Goal: Task Accomplishment & Management: Manage account settings

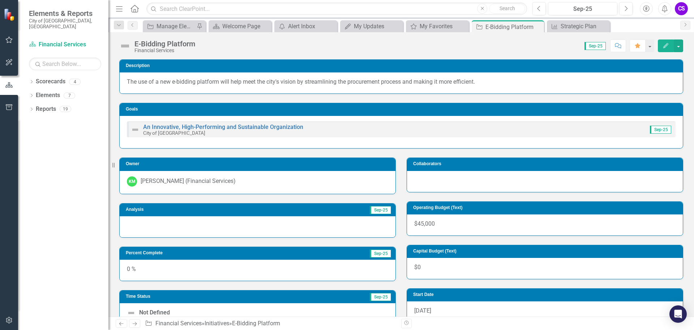
click at [438, 44] on button "Edit" at bounding box center [666, 45] width 16 height 13
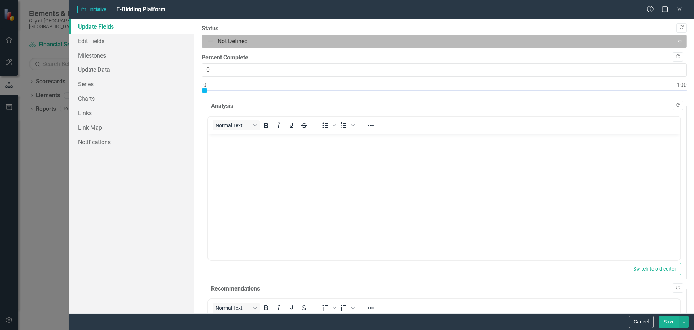
click at [229, 39] on div at bounding box center [438, 42] width 463 height 10
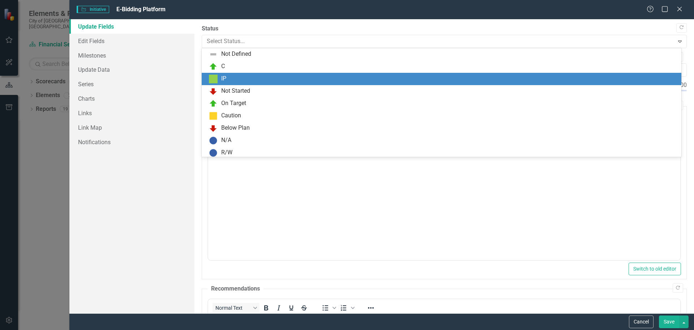
click at [227, 77] on div "IP" at bounding box center [443, 79] width 468 height 9
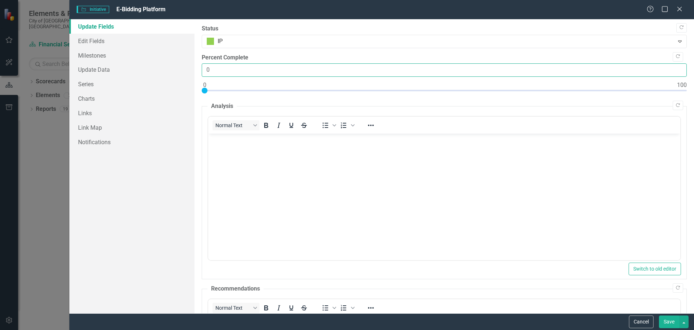
click at [226, 72] on input "0" at bounding box center [444, 69] width 485 height 13
type input "85"
drag, startPoint x: 206, startPoint y: 90, endPoint x: 612, endPoint y: 102, distance: 405.6
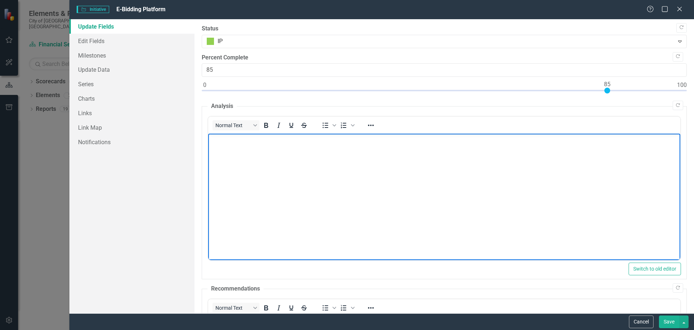
click at [243, 144] on body "Rich Text Area. Press ALT-0 for help." at bounding box center [444, 187] width 472 height 109
click at [301, 139] on p "Purchasing staff are currently implenting the" at bounding box center [444, 139] width 469 height 9
click at [342, 140] on p "Purchasing staff are currently implementing the" at bounding box center [444, 139] width 469 height 9
click at [286, 138] on p "Purchasing staff are currently implementing the new software." at bounding box center [444, 139] width 469 height 9
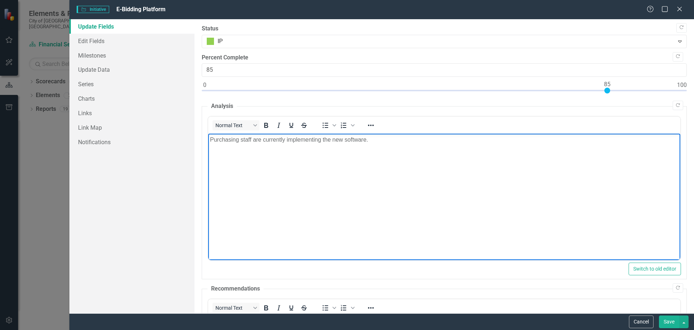
click at [288, 139] on p "Purchasing staff are currently implementing the new software." at bounding box center [444, 139] width 469 height 9
drag, startPoint x: 287, startPoint y: 139, endPoint x: 314, endPoint y: 141, distance: 26.5
click at [314, 141] on p "Purchasing staff are currently implementing the new software." at bounding box center [444, 139] width 469 height 9
click at [318, 141] on p "Purchasing staff are currently implementing the new software." at bounding box center [444, 139] width 469 height 9
drag, startPoint x: 319, startPoint y: 140, endPoint x: 286, endPoint y: 141, distance: 32.9
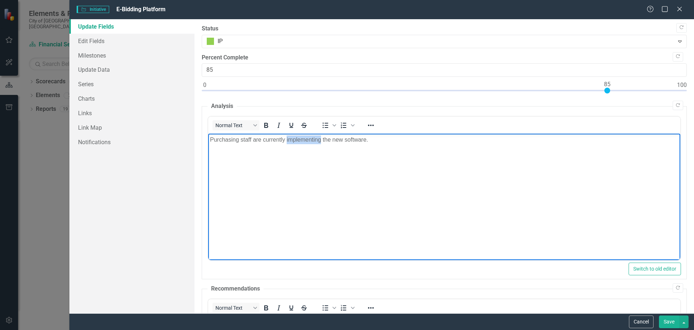
click at [286, 141] on p "Purchasing staff are currently implementing the new software." at bounding box center [444, 139] width 469 height 9
drag, startPoint x: 288, startPoint y: 138, endPoint x: 307, endPoint y: 138, distance: 19.5
click at [307, 138] on p "Purchasing staff are currently training the new software." at bounding box center [444, 139] width 469 height 9
click at [353, 141] on p "Purchasing staff are currently learning the new software." at bounding box center [444, 139] width 469 height 9
click at [393, 137] on p "Purchasing staff are currently learning the new software and developing templat…" at bounding box center [444, 139] width 469 height 9
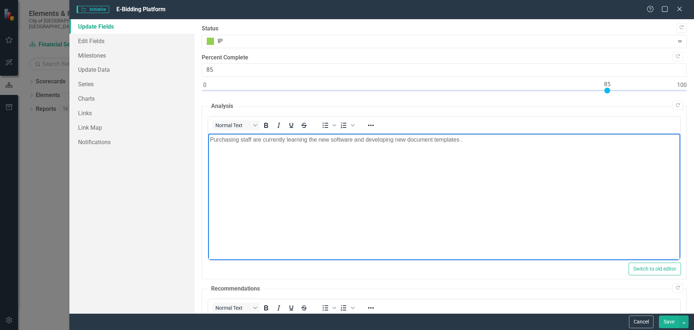
click at [438, 140] on p "Purchasing staff are currently learning the new software and developing new doc…" at bounding box center [444, 139] width 469 height 9
click at [405, 141] on p "Purchasing staff are currently learning the new software and developing new doc…" at bounding box center [444, 139] width 469 height 9
click at [438, 140] on p "Purchasing staff are currently learning the new software and developing new doc…" at bounding box center [444, 139] width 469 height 9
click at [438, 144] on p "Purchasing staff are currently learning the new software and developing new doc…" at bounding box center [444, 139] width 469 height 9
click at [438, 137] on p "Purchasing staff are currently learning the new software and developing new doc…" at bounding box center [444, 139] width 469 height 9
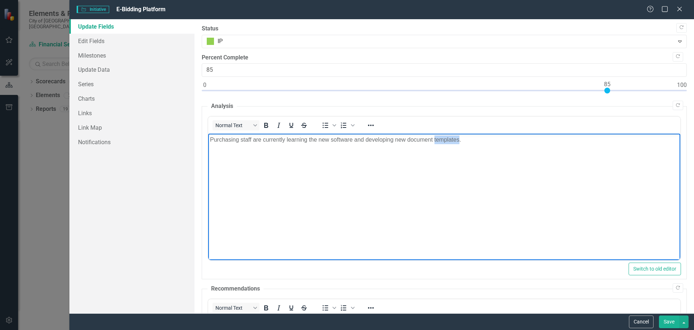
click at [438, 137] on p "Purchasing staff are currently learning the new software and developing new doc…" at bounding box center [444, 139] width 469 height 9
click at [263, 140] on p "Purchasing staff are currently learning the new software and developing new doc…" at bounding box center [444, 139] width 469 height 9
click at [287, 139] on p "Purchasing staff are finalizing templates currently learning the new software a…" at bounding box center [444, 139] width 469 height 9
click at [311, 138] on p "Purchasing staff are finalizing templates currently learning the new software a…" at bounding box center [444, 139] width 469 height 9
click at [360, 140] on p "Purchasing staff are finalizing templates to be used in the dsoftware and curre…" at bounding box center [444, 139] width 469 height 9
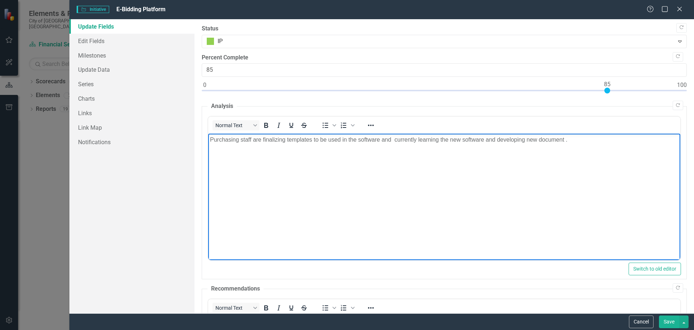
click at [392, 139] on p "Purchasing staff are finalizing templates to be used in the software and curren…" at bounding box center [444, 139] width 469 height 9
drag, startPoint x: 393, startPoint y: 139, endPoint x: 446, endPoint y: 138, distance: 53.2
click at [438, 138] on p "Purchasing staff are finalizing templates to be used in the software and curren…" at bounding box center [444, 139] width 469 height 9
click at [376, 139] on p "Purchasing staff are finalizing templates to be used in the software and attend…" at bounding box center [444, 139] width 469 height 9
click at [287, 139] on p "Purchasing staff are finalizing templates to be used in the software and attend…" at bounding box center [444, 139] width 469 height 9
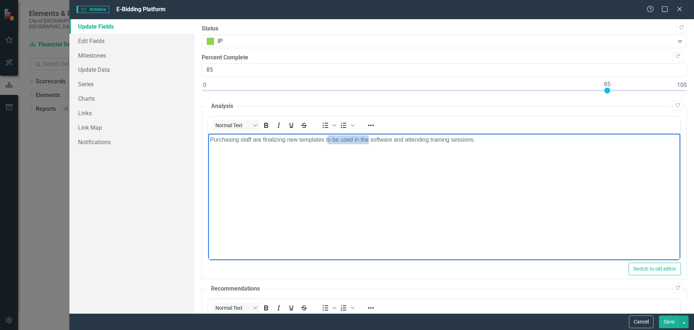
drag, startPoint x: 327, startPoint y: 139, endPoint x: 368, endPoint y: 140, distance: 41.2
click at [368, 140] on p "Purchasing staff are finalizing new templates to be used in the software and at…" at bounding box center [444, 139] width 469 height 9
click at [327, 141] on p "Purchasing staff are finalizing new templates tfor the software and attending t…" at bounding box center [444, 139] width 469 height 9
click at [351, 144] on body "Purchasing staff are finalizing new templates for the software and attending tr…" at bounding box center [444, 187] width 472 height 109
click at [381, 141] on p "Purchasing staff are finalizing new templates for the software and attending tr…" at bounding box center [444, 139] width 469 height 9
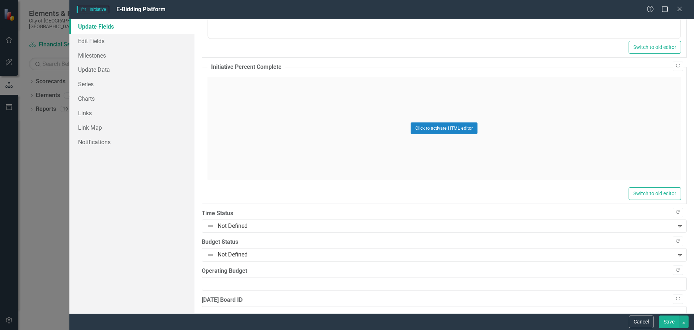
scroll to position [421, 0]
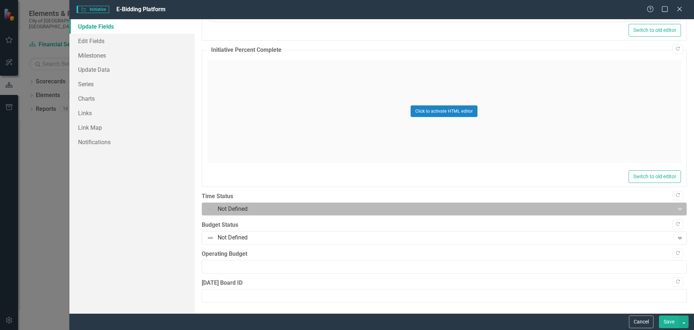
click at [296, 210] on div at bounding box center [438, 209] width 463 height 10
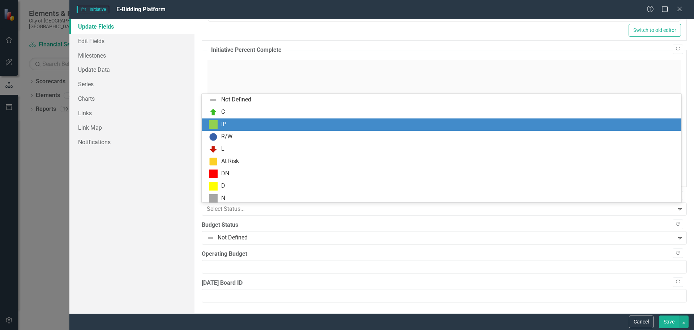
click at [214, 127] on img at bounding box center [213, 124] width 9 height 9
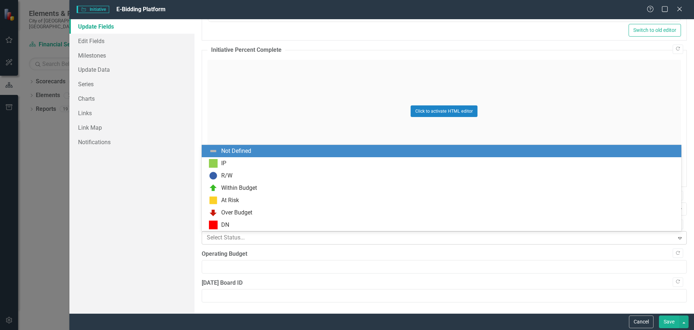
click at [246, 237] on div at bounding box center [438, 238] width 463 height 10
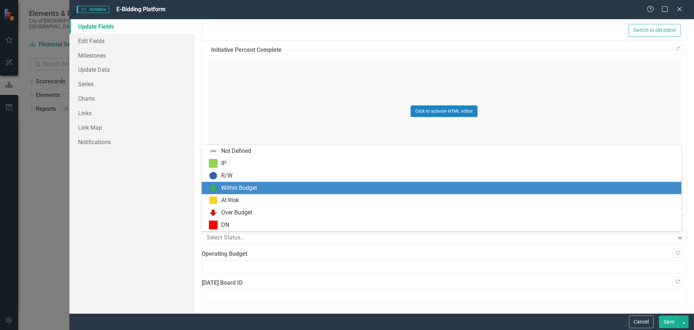
click at [234, 189] on div "Within Budget" at bounding box center [239, 188] width 36 height 8
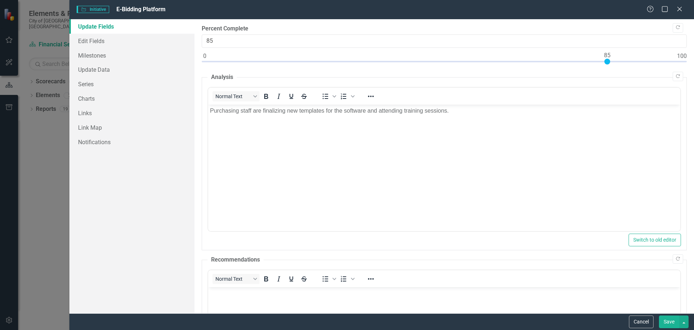
scroll to position [0, 0]
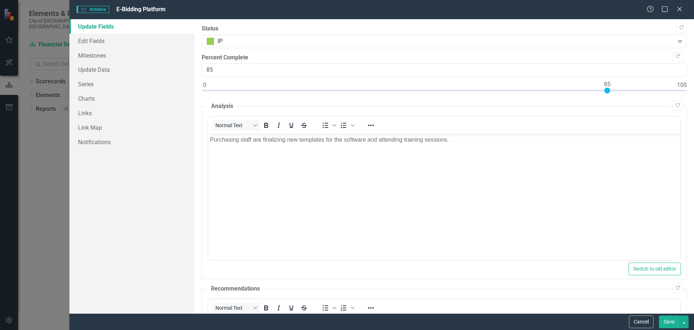
click at [438, 318] on button "Save" at bounding box center [669, 321] width 20 height 13
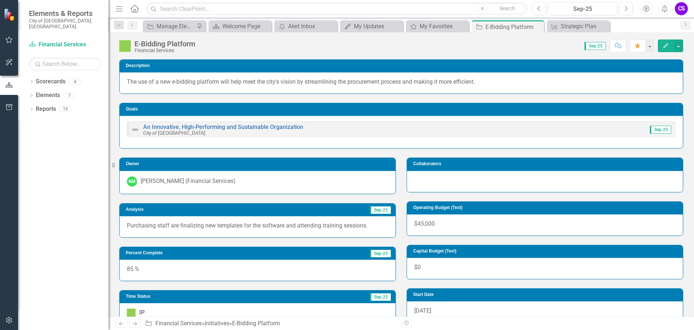
click at [438, 47] on icon "Edit" at bounding box center [666, 45] width 7 height 5
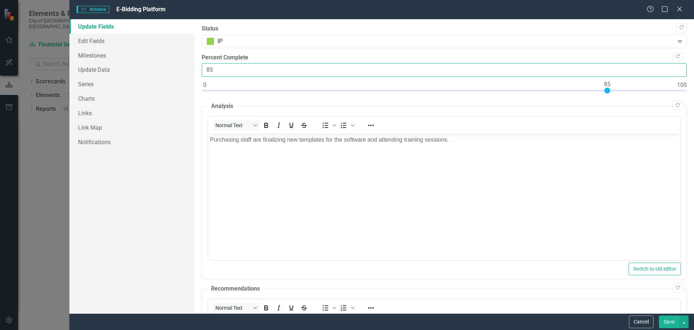
click at [219, 69] on input "85" at bounding box center [444, 69] width 485 height 13
type input "80"
click at [438, 317] on button "Save" at bounding box center [669, 321] width 20 height 13
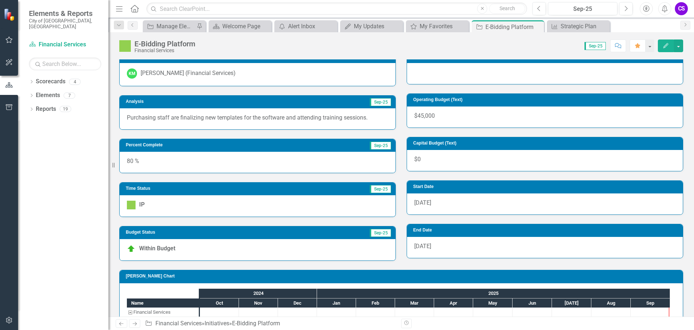
scroll to position [96, 0]
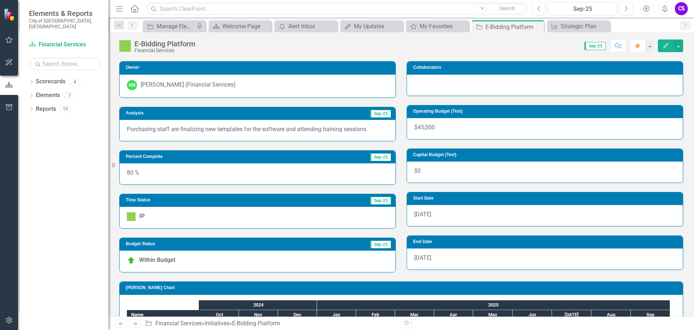
click at [229, 127] on p "Purchasing staff are finalizing new templates for the software and attending tr…" at bounding box center [258, 129] width 262 height 8
click at [341, 129] on p "Purchasing staff are finalizing new templates for the software and attending tr…" at bounding box center [258, 129] width 262 height 8
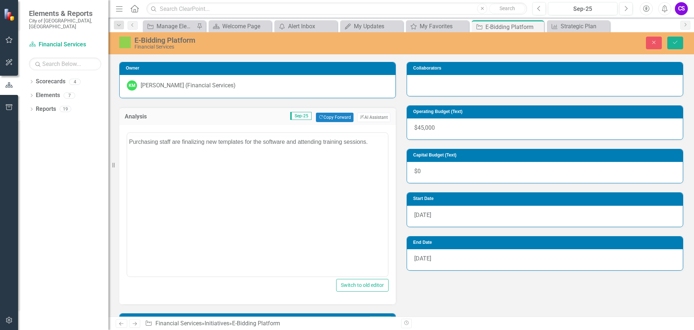
scroll to position [0, 0]
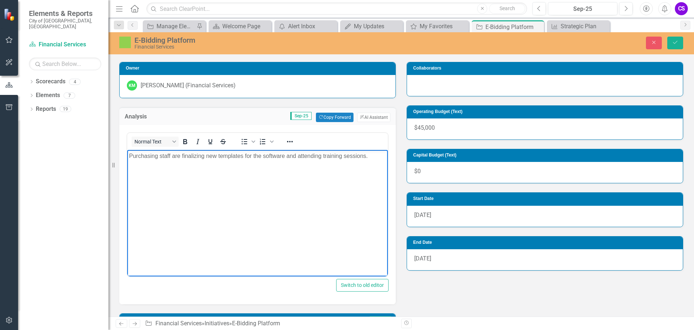
drag, startPoint x: 305, startPoint y: 153, endPoint x: 253, endPoint y: 304, distance: 159.6
click at [127, 154] on html "Purchasing staff are finalizing new templates for the software and attending tr…" at bounding box center [257, 204] width 261 height 109
copy p "Purchasing staff are finalizing new templates for the software and attending tr…"
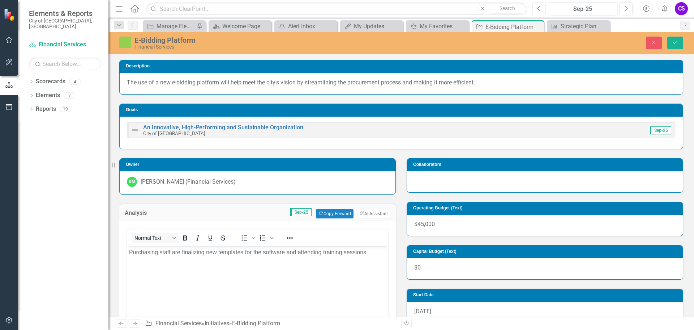
click at [438, 7] on button "Previous" at bounding box center [539, 8] width 13 height 13
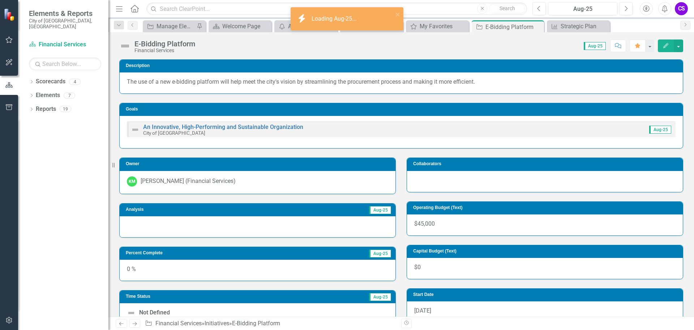
click at [438, 46] on icon "Edit" at bounding box center [666, 45] width 7 height 5
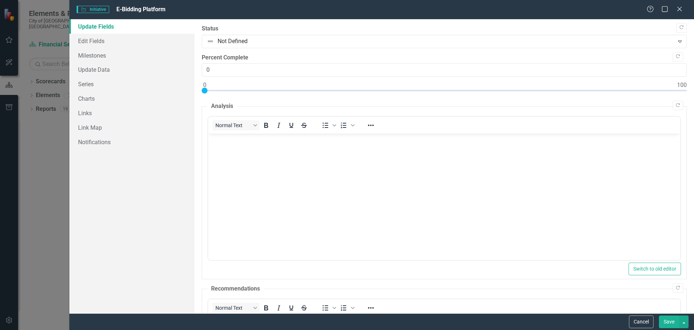
click at [246, 33] on label "Status" at bounding box center [444, 29] width 485 height 8
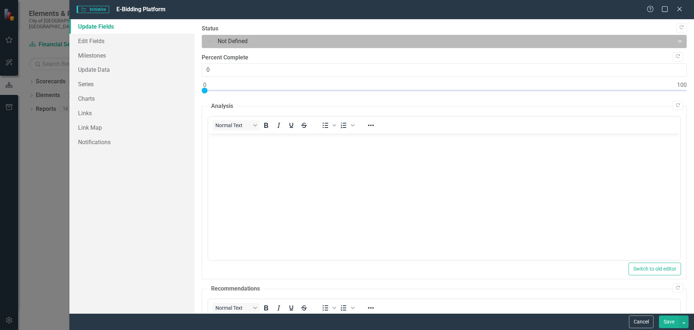
click at [245, 41] on div at bounding box center [438, 42] width 463 height 10
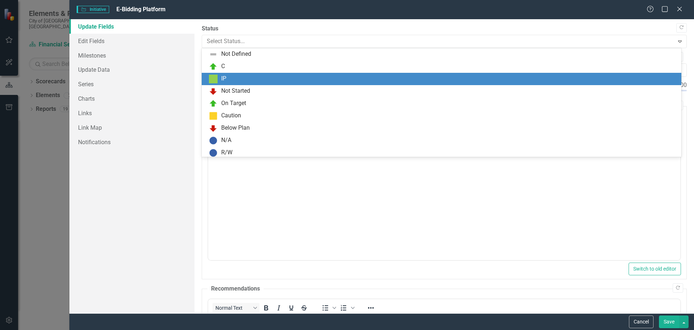
click at [233, 76] on div "IP" at bounding box center [443, 79] width 468 height 9
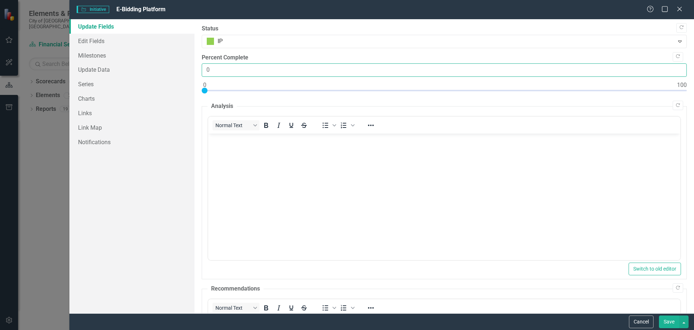
click at [224, 72] on input "0" at bounding box center [444, 69] width 485 height 13
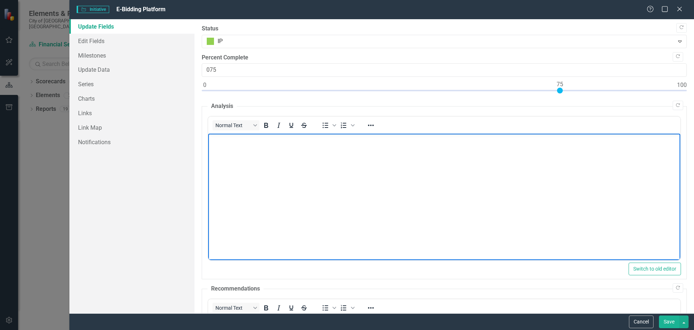
click at [254, 172] on body "Rich Text Area. Press ALT-0 for help." at bounding box center [444, 187] width 472 height 109
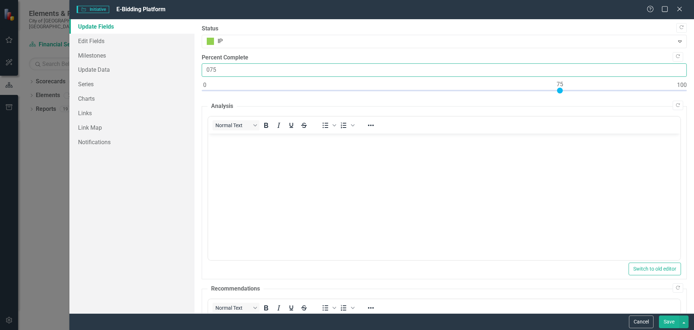
click at [207, 68] on input "075" at bounding box center [444, 69] width 485 height 13
type input "75"
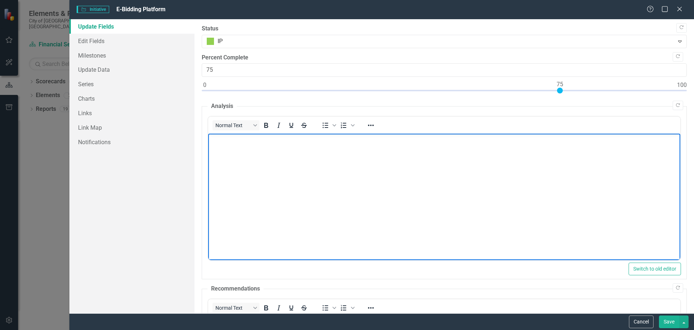
click at [213, 162] on body "Rich Text Area. Press ALT-0 for help." at bounding box center [444, 187] width 472 height 109
click at [378, 139] on p "Purchasing staff is attending training sessions as part of the implentation pla…" at bounding box center [444, 139] width 469 height 9
click at [383, 140] on p "Purchasing staff is attending training sessions as part of the implentation pla…" at bounding box center [444, 139] width 469 height 9
click at [379, 142] on p "Purchasing staff is attending training sessions as part of the implentation pla…" at bounding box center [444, 139] width 469 height 9
click at [357, 143] on p "Purchasing staff is attending training sessions as part of the implementation p…" at bounding box center [444, 139] width 469 height 9
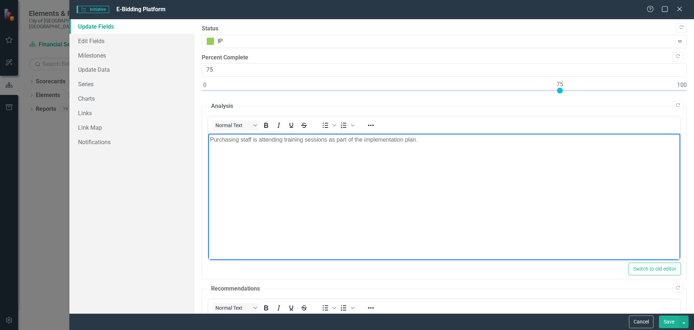
click at [256, 140] on p "Purchasing staff is attending training sessions as part of the implementation p…" at bounding box center [444, 139] width 469 height 9
click at [281, 142] on p "Purchasing staff are attending training sessions as part of the implementation …" at bounding box center [444, 139] width 469 height 9
click at [420, 140] on p "Purchasing staff are attending training sessions as part of the implementation …" at bounding box center [444, 139] width 469 height 9
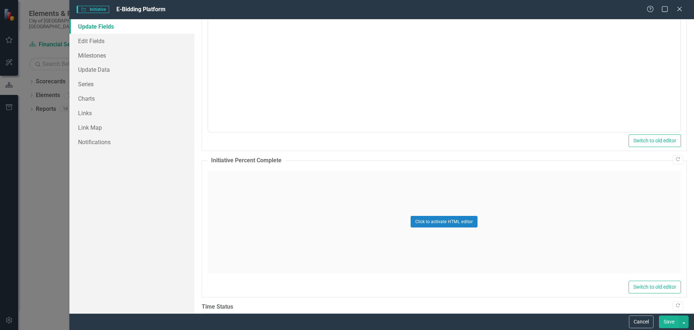
scroll to position [421, 0]
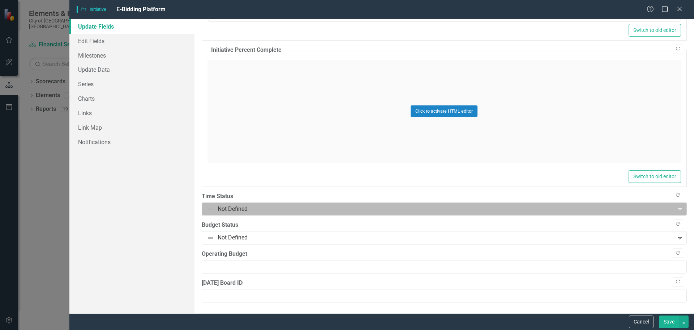
click at [281, 206] on div at bounding box center [438, 209] width 463 height 10
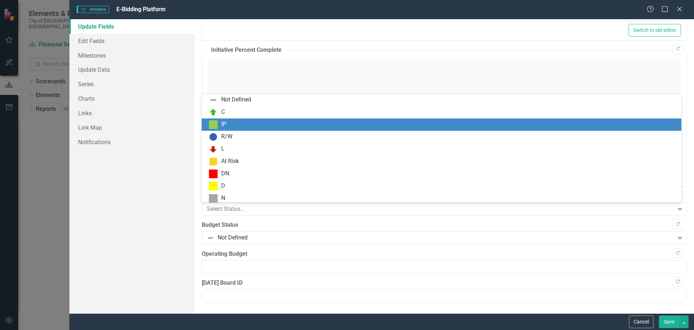
click at [236, 124] on div "IP" at bounding box center [443, 124] width 468 height 9
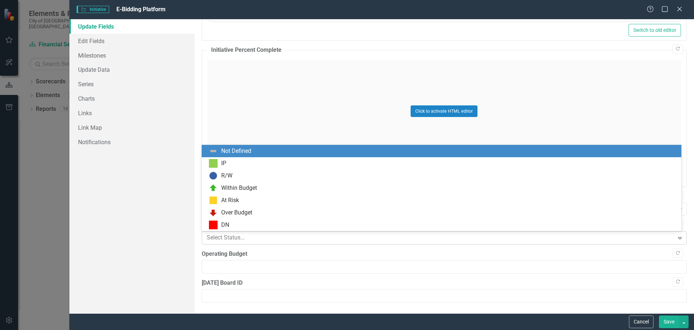
click at [240, 239] on div at bounding box center [438, 238] width 463 height 10
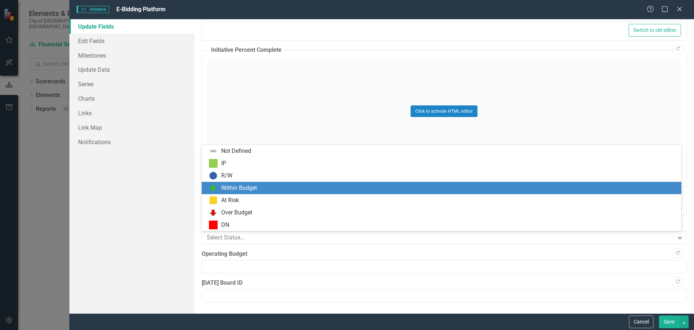
click at [225, 186] on div "Within Budget" at bounding box center [239, 188] width 36 height 8
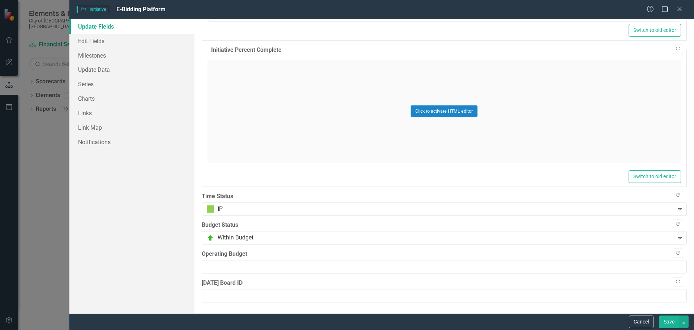
click at [438, 323] on button "Save" at bounding box center [669, 321] width 20 height 13
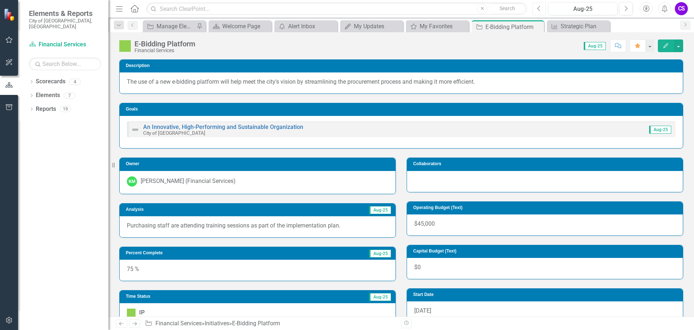
click at [438, 10] on icon "Previous" at bounding box center [539, 8] width 4 height 7
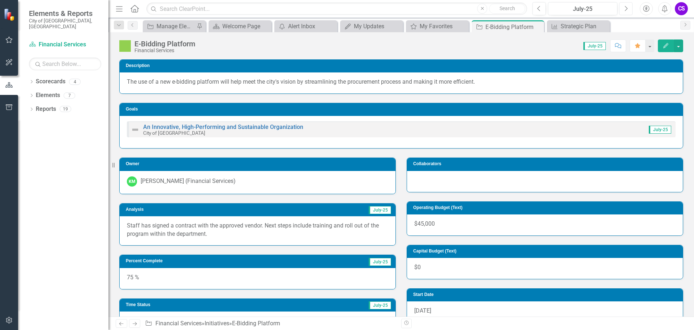
click at [438, 9] on icon "Next" at bounding box center [626, 8] width 4 height 7
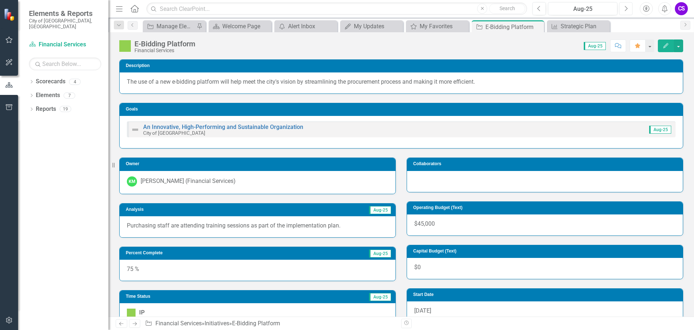
click at [438, 8] on icon "Next" at bounding box center [626, 8] width 4 height 7
click at [355, 53] on div "E-Bidding Platform Financial Services Score: 0.00 Sep-25 Completed Comment Favo…" at bounding box center [402, 43] width 586 height 22
